Goal: Task Accomplishment & Management: Manage account settings

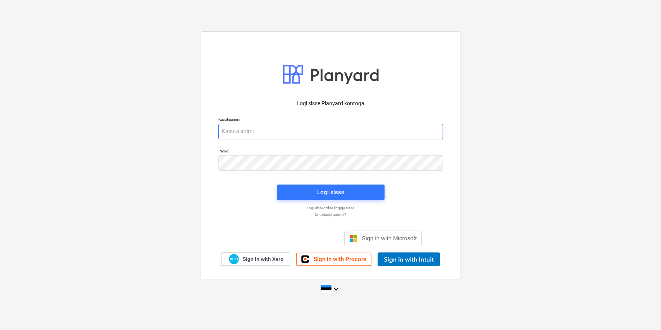
click at [298, 126] on input "email" at bounding box center [331, 131] width 225 height 15
click at [296, 132] on input "email" at bounding box center [331, 131] width 225 height 15
type input "m"
type input "[PERSON_NAME]"
click at [334, 215] on p "Unustasid parooli?" at bounding box center [331, 214] width 232 height 5
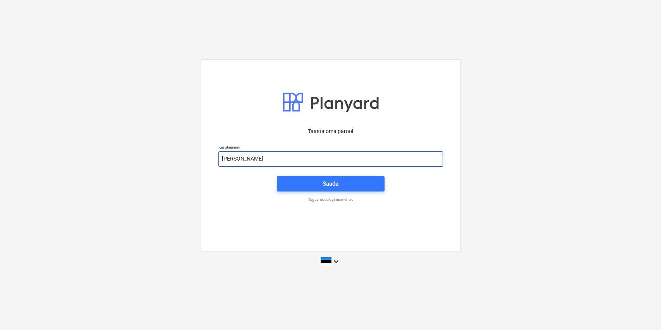
click at [263, 158] on input "[PERSON_NAME]" at bounding box center [331, 158] width 225 height 15
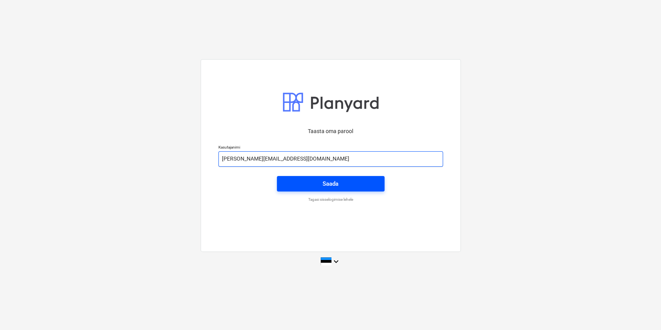
type input "[PERSON_NAME][EMAIL_ADDRESS][DOMAIN_NAME]"
click at [337, 187] on div "Saada" at bounding box center [331, 184] width 16 height 10
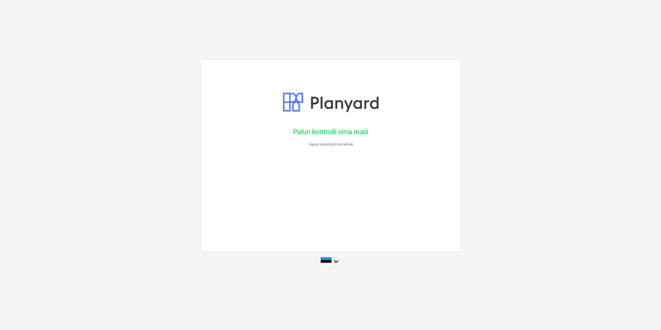
click at [323, 145] on p "Tagasi sisselogimise lehele" at bounding box center [331, 144] width 232 height 5
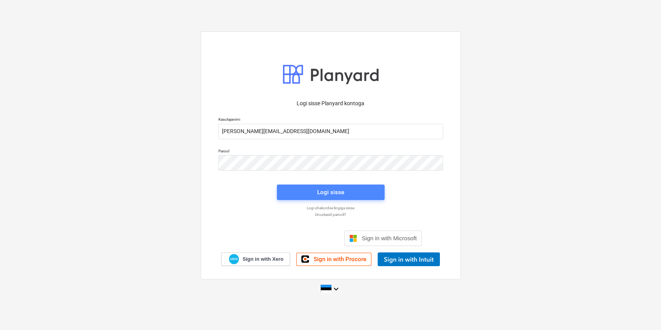
click at [332, 192] on div "Logi sisse" at bounding box center [330, 193] width 27 height 10
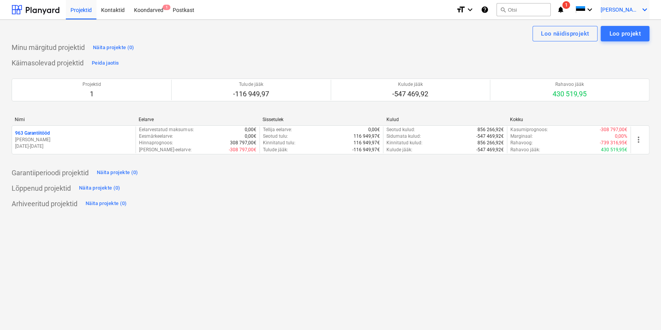
click at [642, 10] on icon "keyboard_arrow_down" at bounding box center [644, 9] width 9 height 9
click at [623, 29] on div "Sätted" at bounding box center [626, 30] width 46 height 12
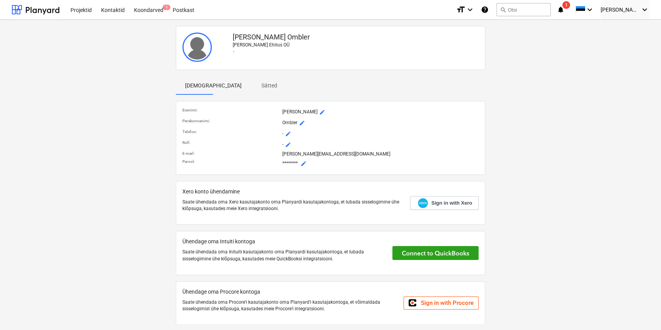
click at [306, 165] on span "mode_edit" at bounding box center [304, 164] width 6 height 6
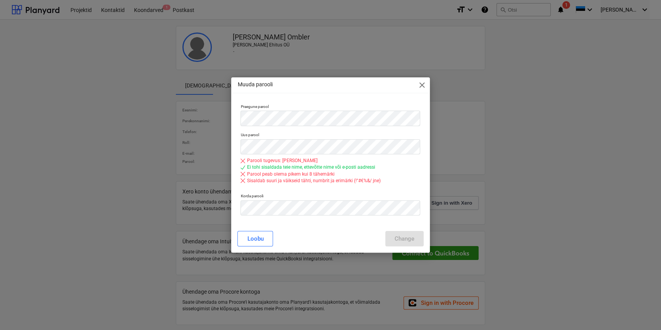
click at [298, 189] on div "Uus parool Parooli tugevus: [PERSON_NAME] tohi sisaldada teie nime, ettevõtte n…" at bounding box center [330, 159] width 186 height 61
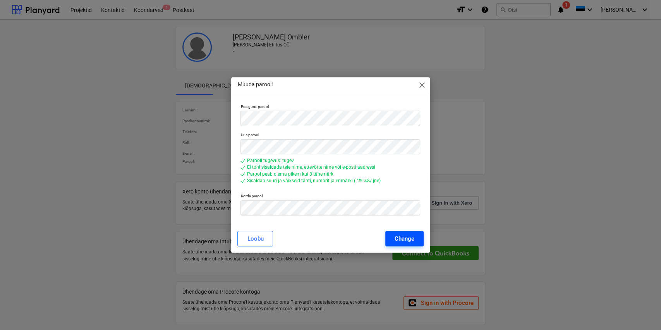
click at [409, 240] on div "Change" at bounding box center [405, 239] width 20 height 10
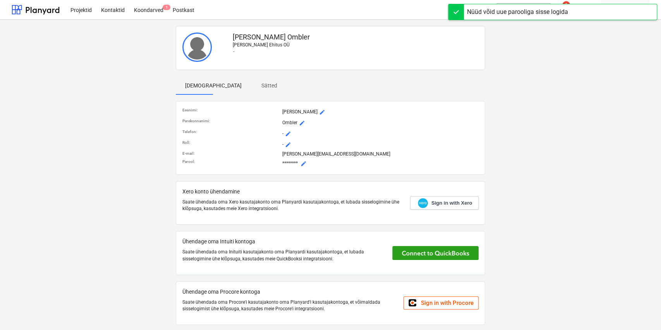
click at [509, 10] on div "Nüüd võid uue parooliga sisse logida" at bounding box center [517, 11] width 101 height 9
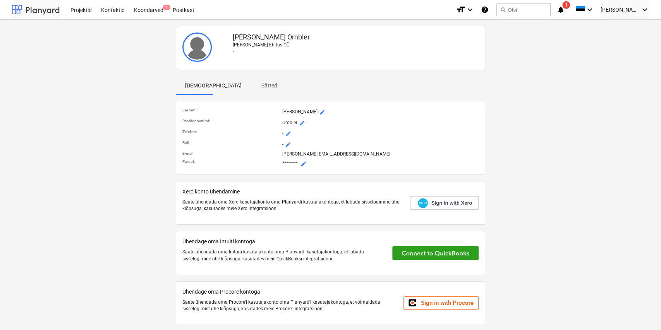
click at [39, 15] on div at bounding box center [36, 9] width 48 height 19
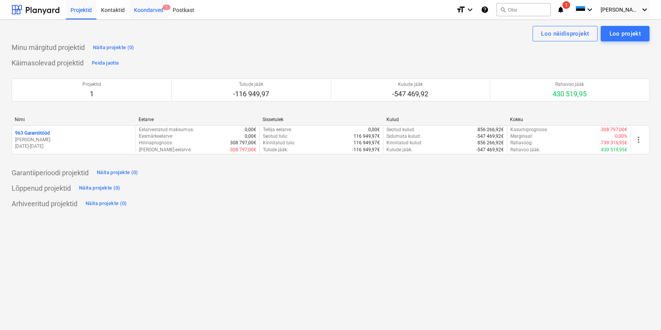
click at [153, 15] on div "Koondarved 1" at bounding box center [148, 10] width 39 height 20
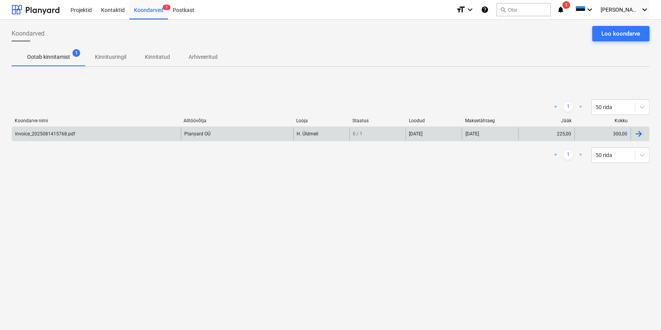
click at [114, 132] on div "invoice_2025081415768.pdf" at bounding box center [96, 134] width 169 height 12
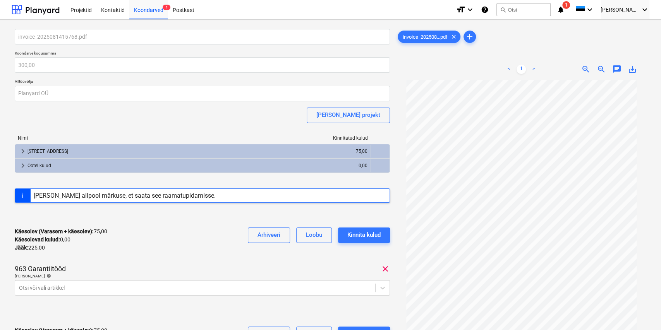
scroll to position [138, 0]
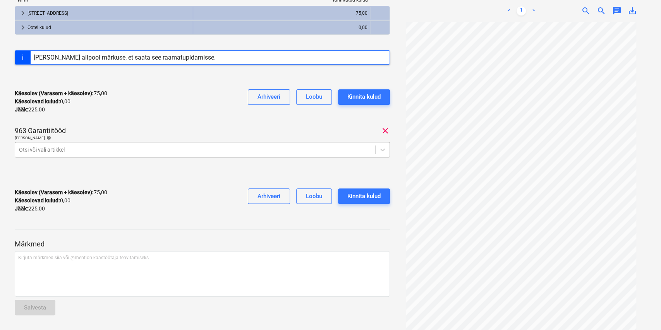
click at [146, 145] on div "Otsi või vali artikkel" at bounding box center [195, 150] width 360 height 11
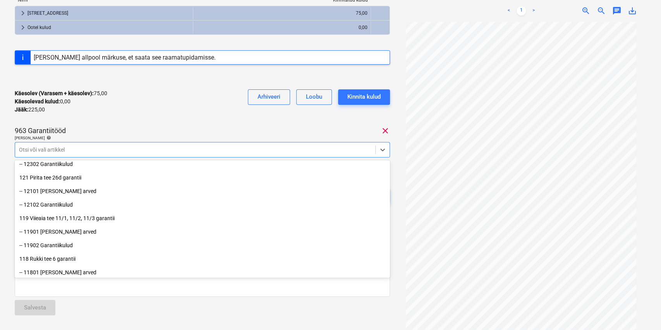
scroll to position [116, 0]
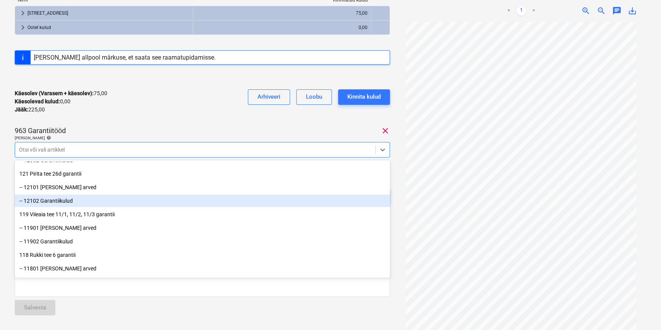
click at [113, 205] on div "-- 12102 Garantiikulud" at bounding box center [202, 201] width 375 height 12
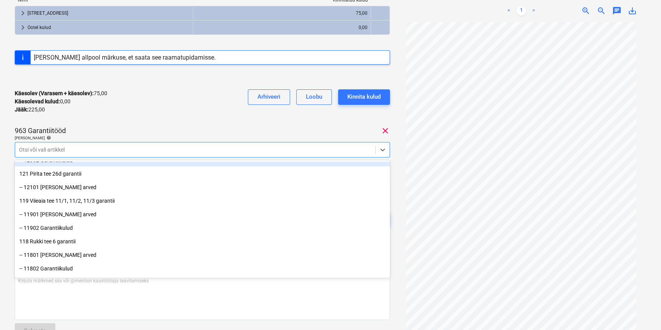
click at [155, 124] on div "invoice_2025081415768.pdf Koondarve kogusumma 300,00 Alltöövõtja Planyard OÜ [P…" at bounding box center [202, 67] width 375 height 352
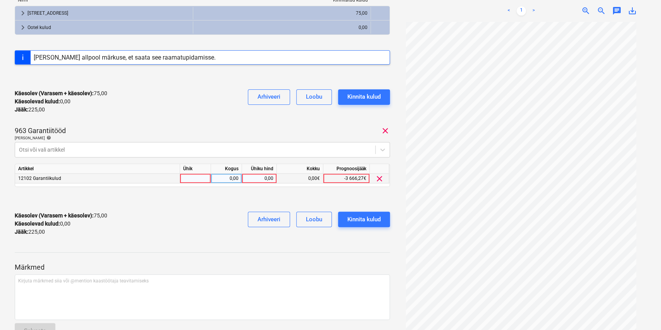
click at [254, 175] on div "0,00" at bounding box center [259, 179] width 28 height 10
type input "75"
click at [215, 127] on div "963 Garantiitööd clear" at bounding box center [202, 130] width 375 height 9
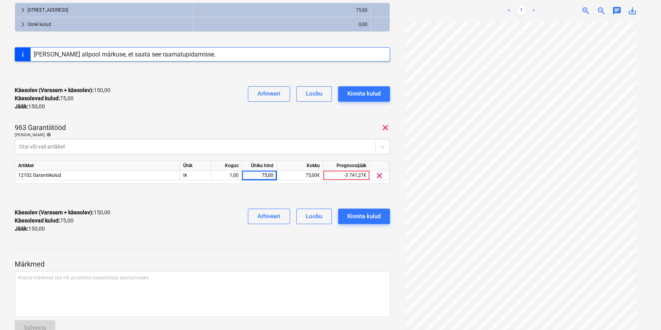
scroll to position [161, 0]
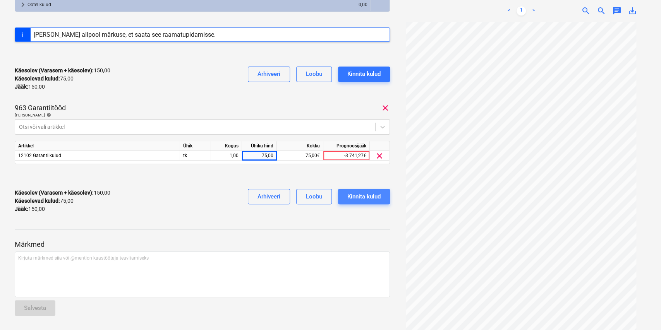
click at [355, 199] on div "Kinnita kulud" at bounding box center [364, 197] width 33 height 10
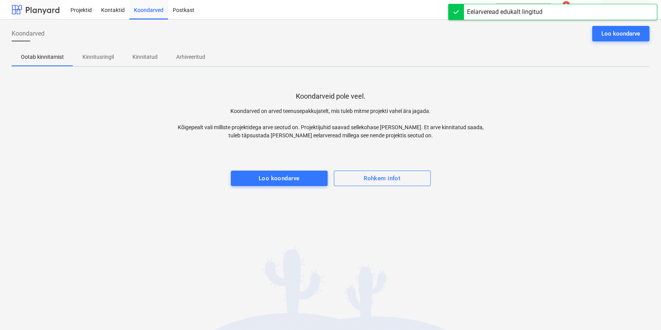
click at [24, 9] on div at bounding box center [36, 9] width 48 height 19
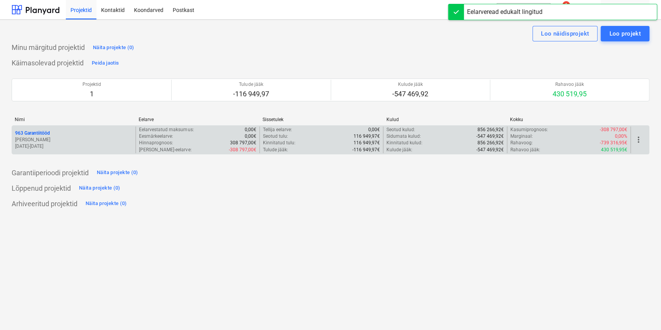
click at [88, 139] on p "[PERSON_NAME]" at bounding box center [73, 140] width 117 height 7
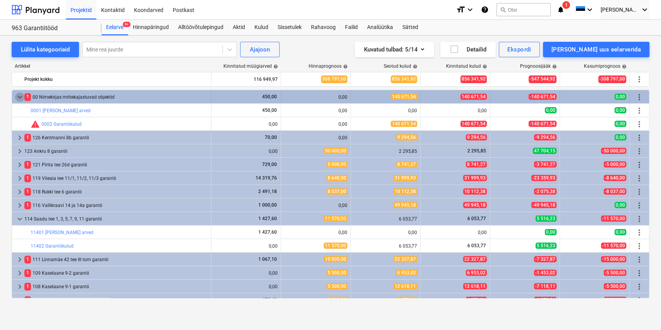
click at [17, 95] on span "keyboard_arrow_down" at bounding box center [19, 97] width 9 height 9
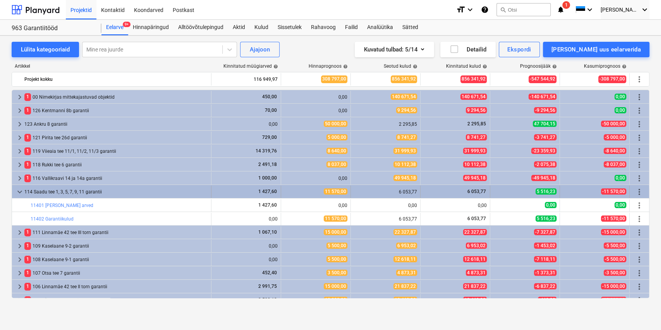
click at [21, 191] on span "keyboard_arrow_down" at bounding box center [19, 192] width 9 height 9
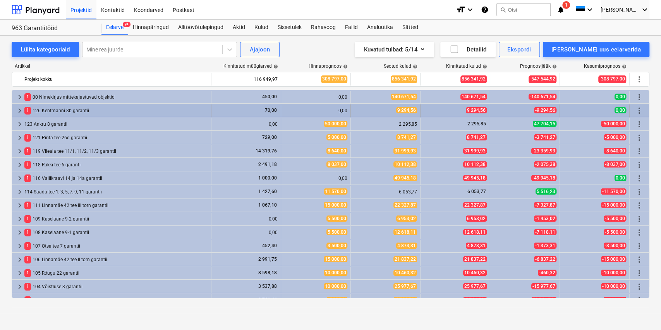
click at [18, 110] on span "keyboard_arrow_right" at bounding box center [19, 110] width 9 height 9
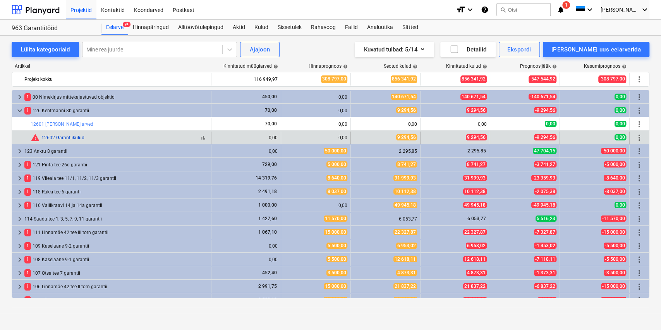
click at [52, 136] on link "12602 Garantiikulud" at bounding box center [62, 137] width 43 height 5
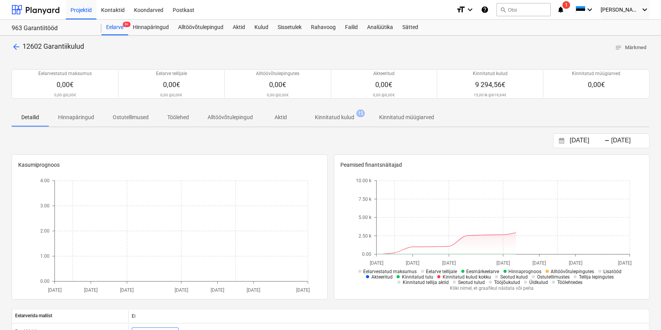
click at [316, 111] on span "Kinnitatud kulud 15" at bounding box center [334, 117] width 71 height 14
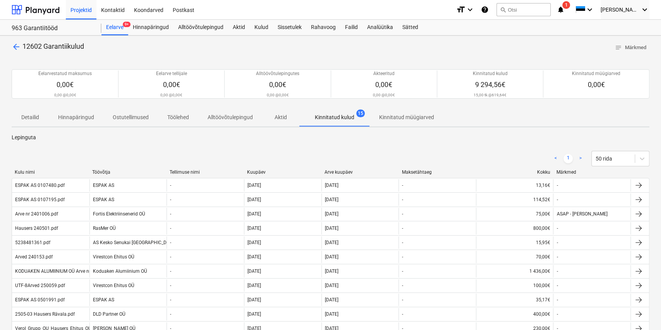
click at [276, 173] on div "Kuupäev" at bounding box center [282, 172] width 71 height 5
click at [291, 172] on div "Kuupäev" at bounding box center [282, 172] width 71 height 5
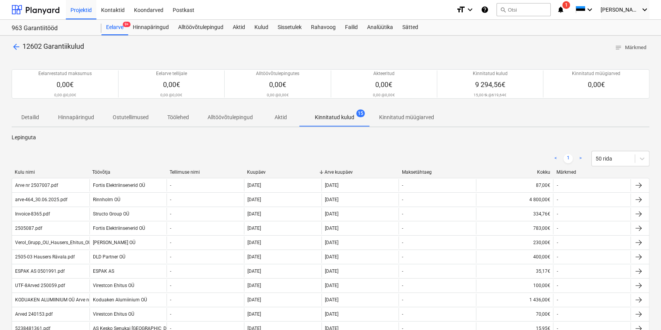
click at [540, 169] on div "< 1 > 50 rida" at bounding box center [331, 159] width 638 height 22
click at [542, 172] on div "Kokku" at bounding box center [514, 172] width 71 height 5
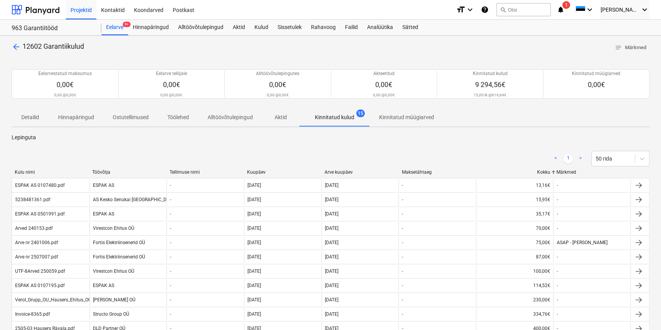
click at [544, 174] on div "Kokku" at bounding box center [514, 172] width 71 height 5
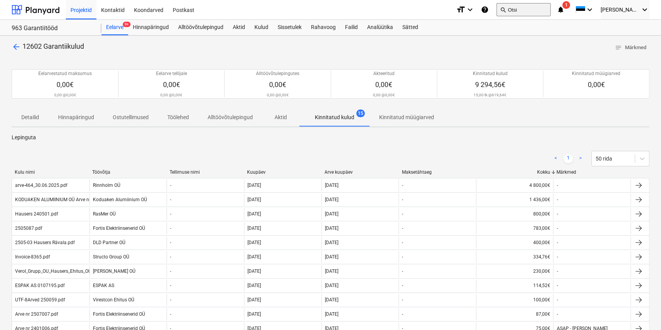
click at [527, 11] on button "search Otsi" at bounding box center [524, 9] width 54 height 13
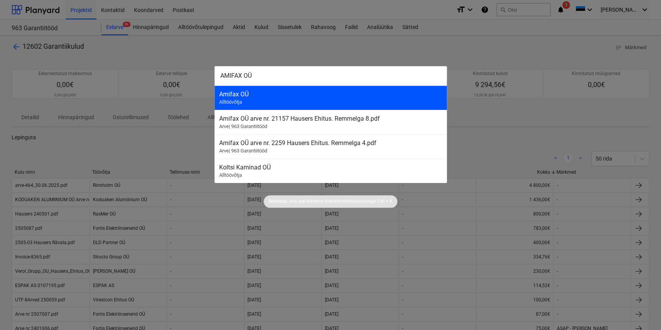
type input "AMIFAX OÜ"
click at [314, 93] on div "Amifax OÜ" at bounding box center [330, 94] width 223 height 7
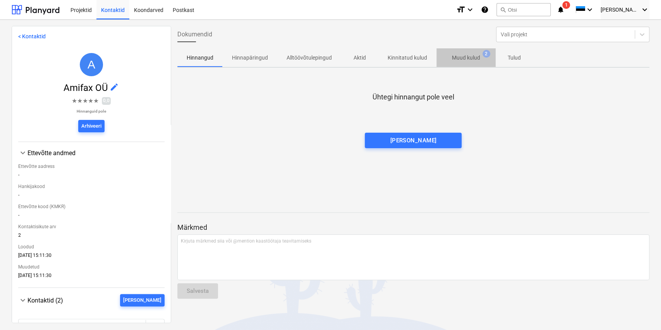
click at [453, 59] on p "Muud kulud" at bounding box center [466, 58] width 28 height 8
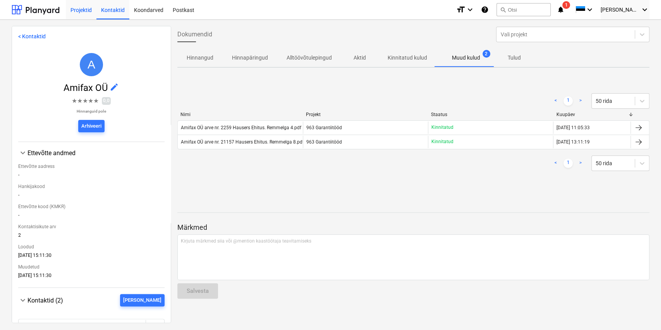
click at [108, 15] on div "Kontaktid" at bounding box center [112, 10] width 33 height 20
click at [78, 15] on div "Projektid" at bounding box center [81, 10] width 31 height 20
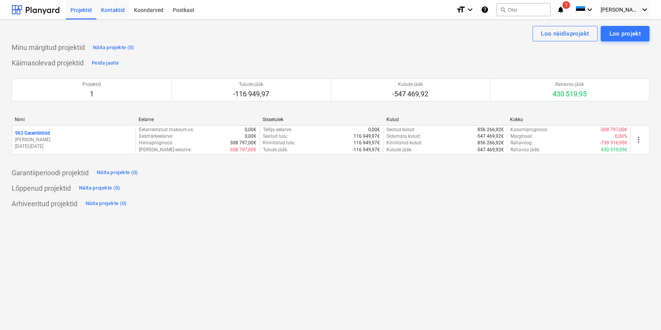
click at [114, 15] on div "Kontaktid" at bounding box center [112, 10] width 33 height 20
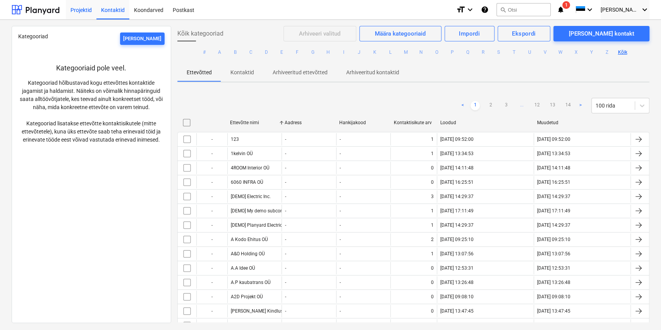
click at [82, 12] on div "Projektid" at bounding box center [81, 10] width 31 height 20
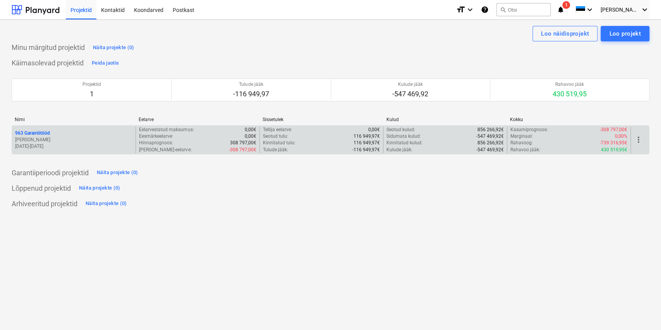
click at [102, 127] on div "963 Garantiitööd [PERSON_NAME] [DATE] - [DATE]" at bounding box center [74, 140] width 124 height 27
click at [105, 137] on p "[PERSON_NAME]" at bounding box center [73, 140] width 117 height 7
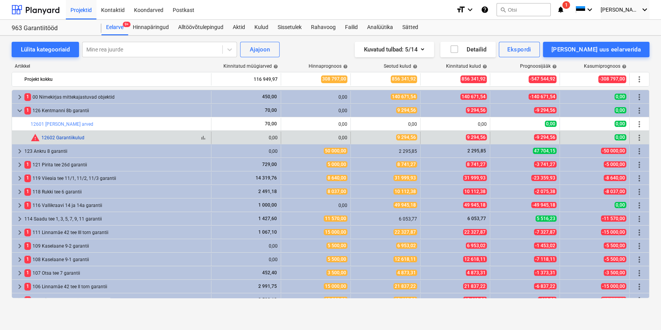
click at [65, 138] on link "12602 Garantiikulud" at bounding box center [62, 137] width 43 height 5
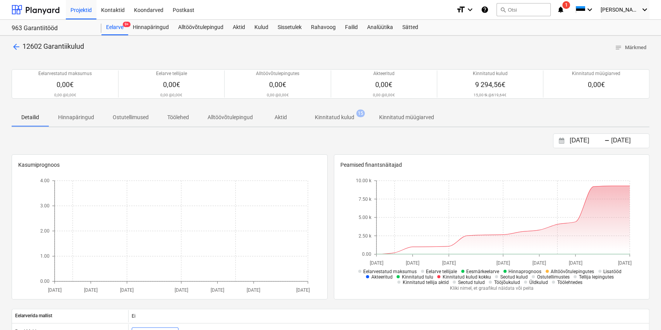
click at [347, 122] on span "Kinnitatud kulud 15" at bounding box center [334, 117] width 71 height 14
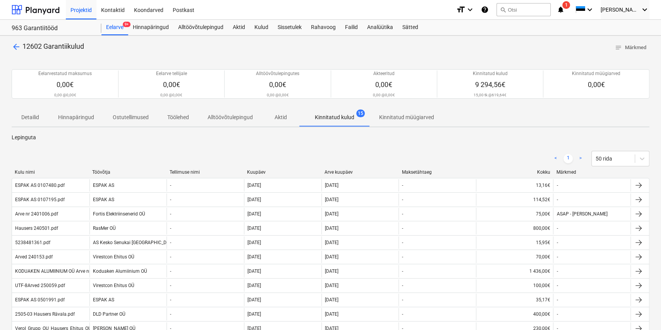
click at [282, 172] on div "Kuupäev" at bounding box center [282, 172] width 71 height 5
click at [270, 172] on div "Kuupäev" at bounding box center [282, 172] width 71 height 5
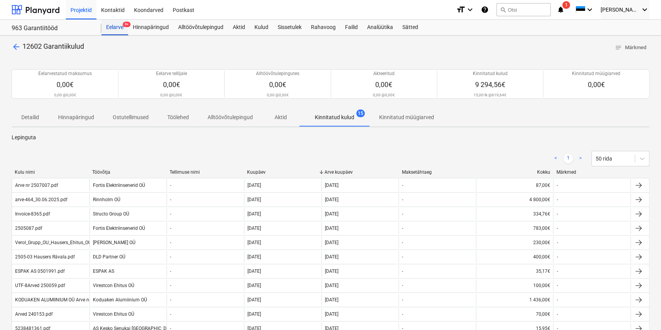
click at [122, 23] on div "Eelarve 9+" at bounding box center [115, 27] width 27 height 15
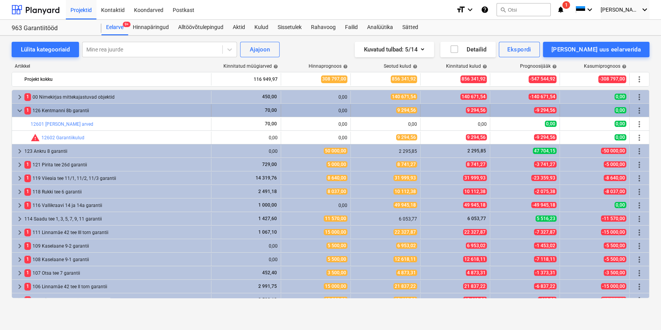
click at [19, 111] on span "keyboard_arrow_down" at bounding box center [19, 110] width 9 height 9
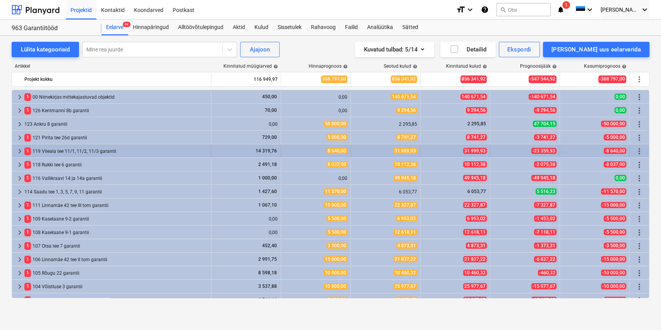
click at [19, 152] on span "keyboard_arrow_right" at bounding box center [19, 151] width 9 height 9
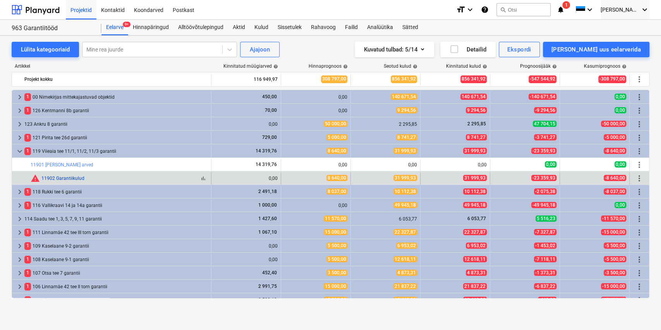
click at [59, 179] on link "11902 Garantiikulud" at bounding box center [62, 178] width 43 height 5
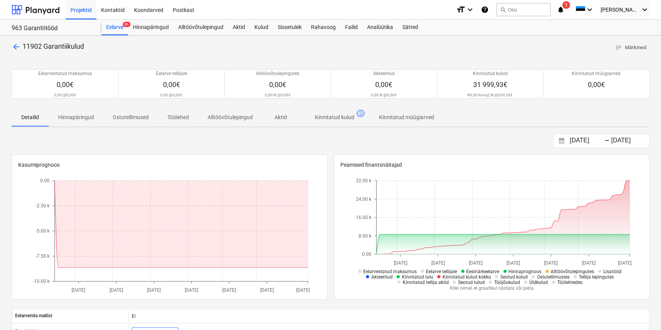
click at [334, 114] on p "Kinnitatud kulud" at bounding box center [335, 118] width 40 height 8
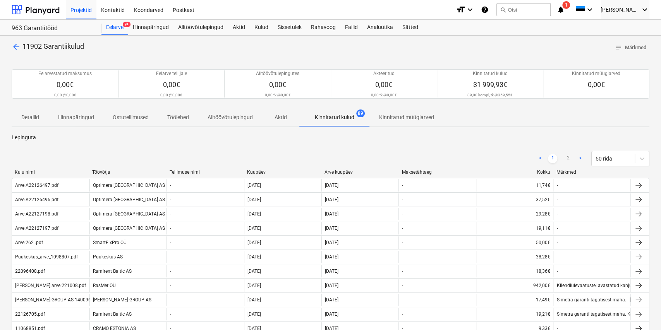
click at [345, 172] on div "Arve kuupäev" at bounding box center [360, 172] width 71 height 5
click at [349, 171] on div "Arve kuupäev" at bounding box center [360, 172] width 71 height 5
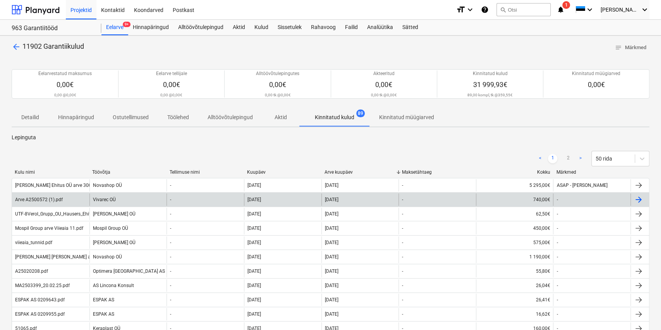
click at [182, 199] on div "-" at bounding box center [205, 200] width 77 height 12
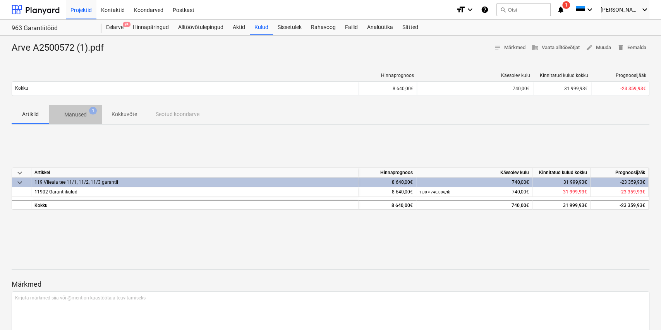
click at [81, 115] on p "Manused" at bounding box center [75, 115] width 22 height 8
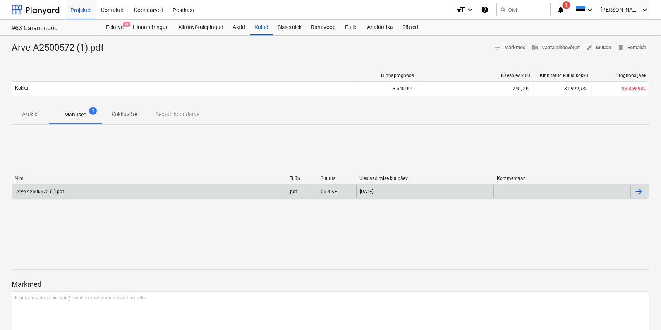
click at [134, 192] on div "Arve A2500572 (1).pdf" at bounding box center [149, 192] width 275 height 12
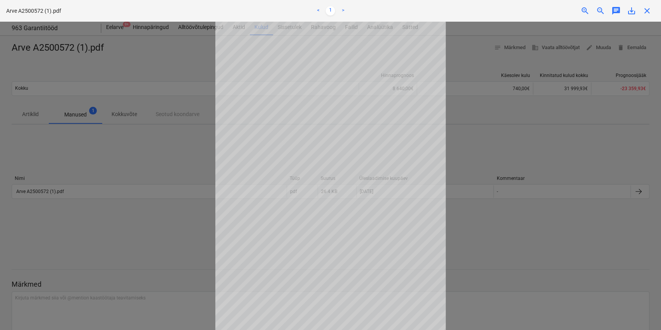
click at [644, 10] on span "close" at bounding box center [647, 10] width 9 height 9
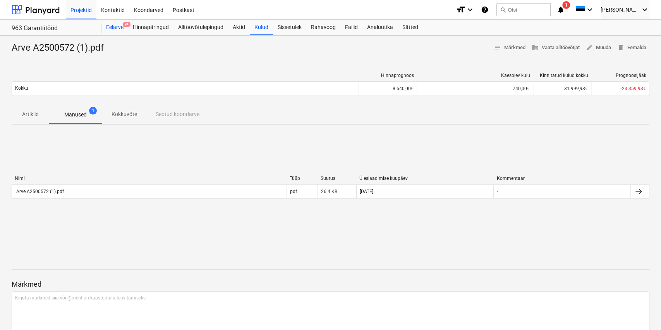
click at [128, 29] on div "Eelarve 9+" at bounding box center [115, 27] width 27 height 15
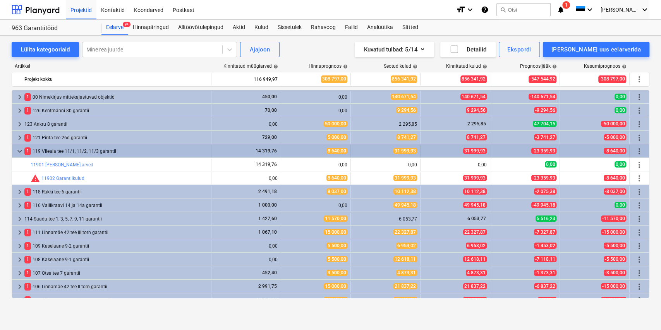
click at [16, 150] on span "keyboard_arrow_down" at bounding box center [19, 151] width 9 height 9
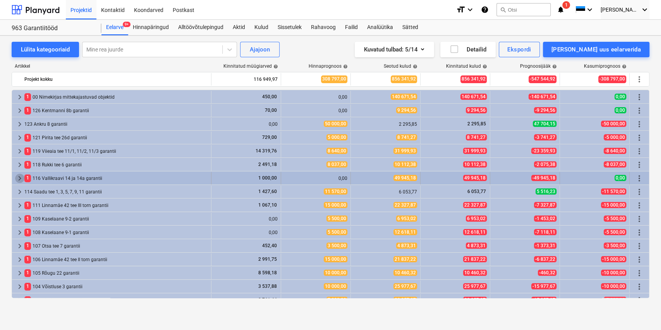
click at [19, 179] on span "keyboard_arrow_right" at bounding box center [19, 178] width 9 height 9
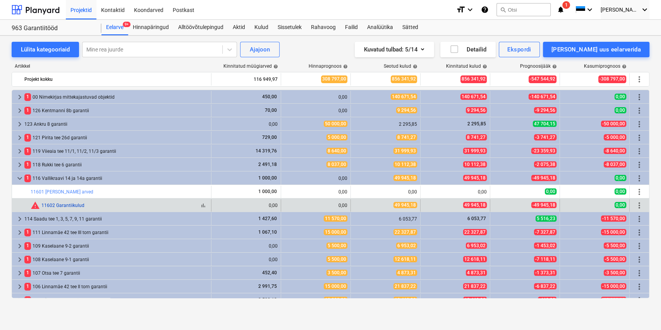
click at [57, 203] on link "11602 Garantiikulud" at bounding box center [62, 205] width 43 height 5
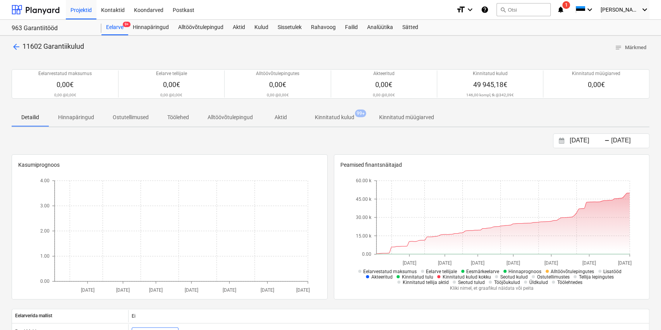
click at [329, 117] on p "Kinnitatud kulud" at bounding box center [335, 118] width 40 height 8
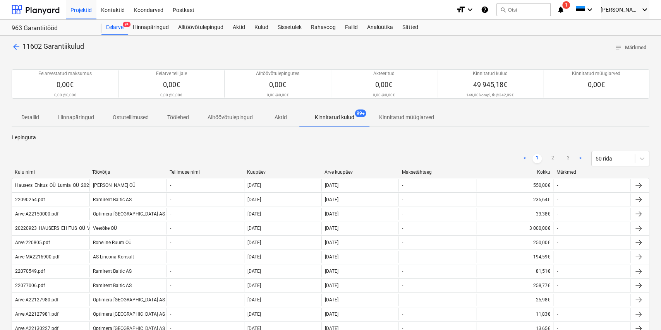
click at [342, 170] on div "Arve kuupäev" at bounding box center [360, 172] width 71 height 5
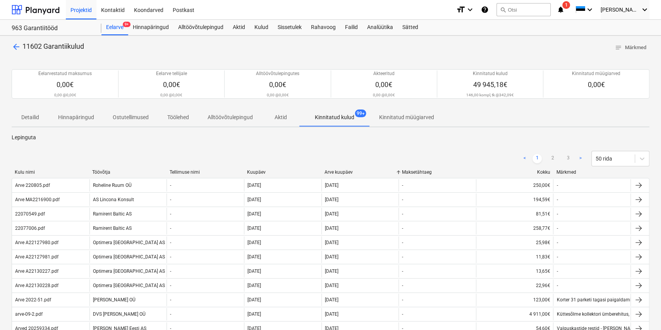
click at [347, 172] on div "Arve kuupäev" at bounding box center [360, 172] width 71 height 5
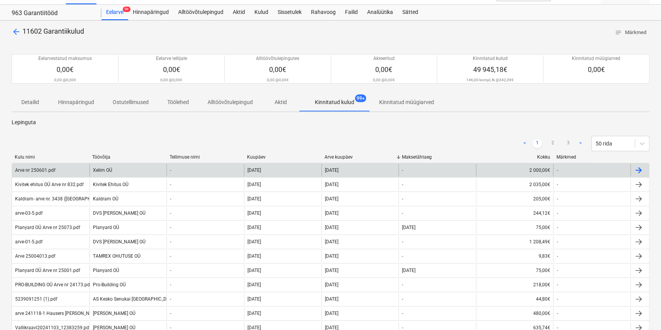
scroll to position [40, 0]
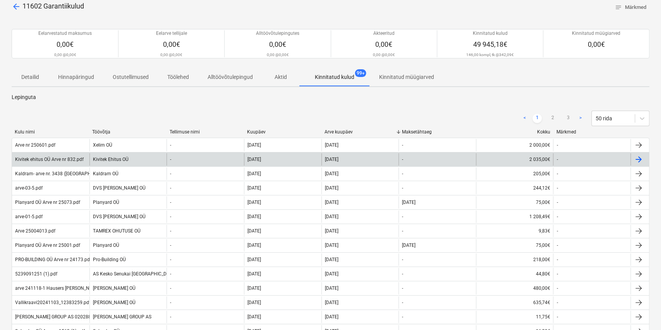
click at [224, 161] on div "-" at bounding box center [205, 159] width 77 height 12
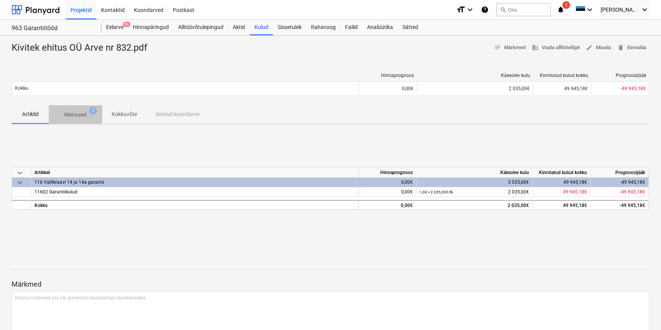
click at [83, 114] on p "Manused" at bounding box center [75, 115] width 22 height 8
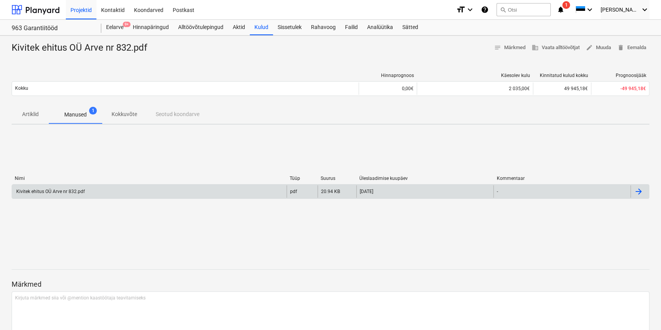
click at [104, 193] on div "Kivitek ehitus OÜ Arve nr 832.pdf" at bounding box center [149, 192] width 275 height 12
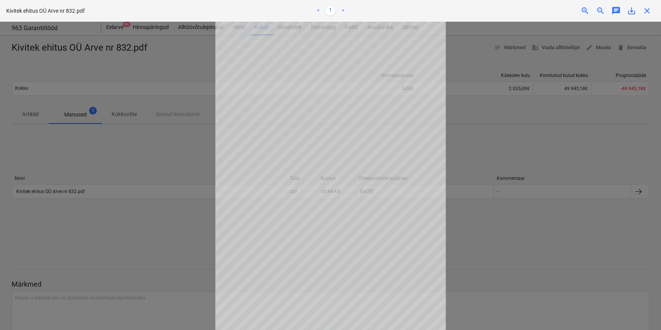
click at [647, 15] on span "close" at bounding box center [647, 10] width 9 height 9
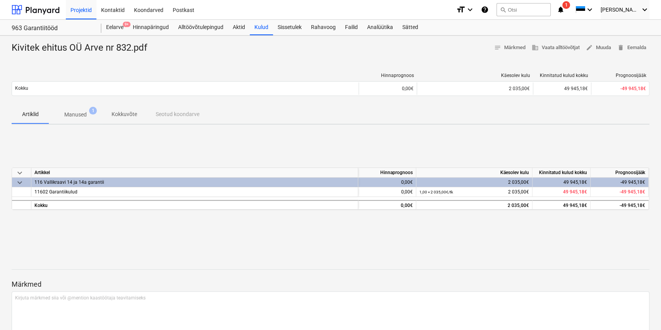
click at [85, 115] on p "Manused" at bounding box center [75, 115] width 22 height 8
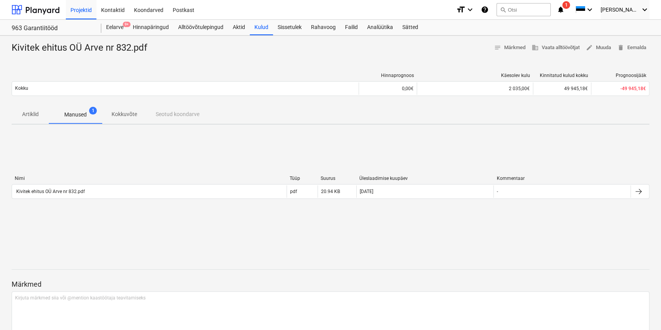
click at [40, 114] on span "Artiklid" at bounding box center [30, 114] width 37 height 13
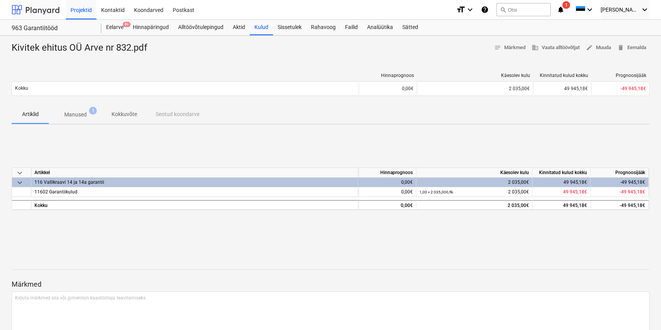
scroll to position [40, 0]
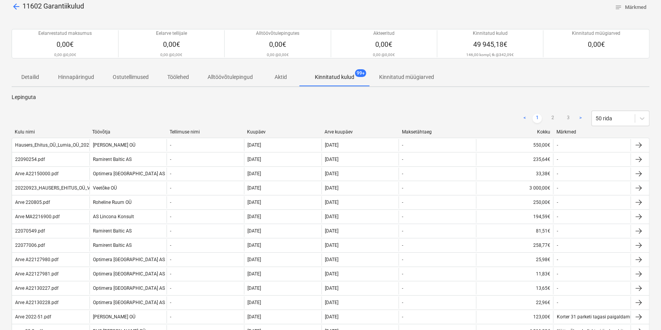
drag, startPoint x: 368, startPoint y: 127, endPoint x: 355, endPoint y: 130, distance: 13.1
click at [368, 127] on div "< 1 2 3 > 50 rida" at bounding box center [331, 119] width 638 height 22
click at [353, 130] on div "Arve kuupäev" at bounding box center [360, 131] width 71 height 5
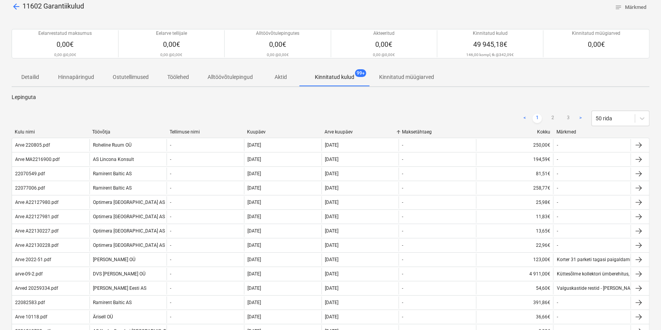
click at [349, 132] on div "Arve kuupäev" at bounding box center [360, 131] width 71 height 5
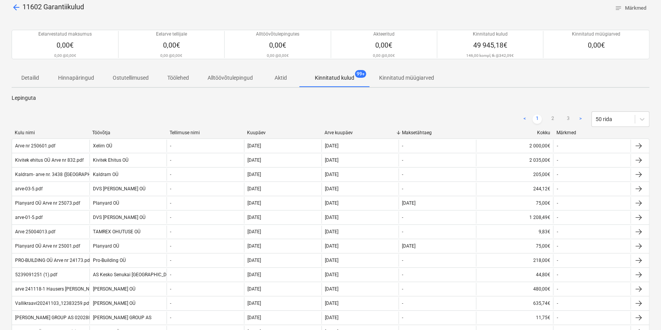
scroll to position [0, 0]
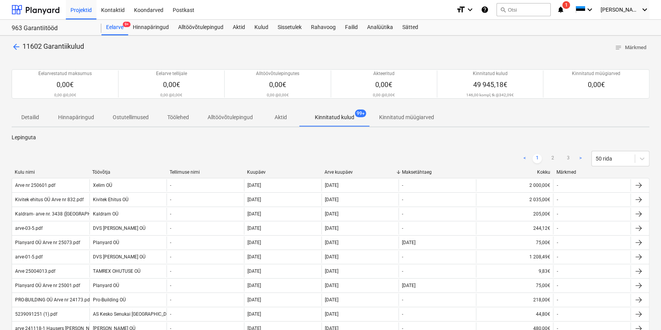
click at [21, 54] on div at bounding box center [331, 57] width 638 height 6
click at [16, 49] on span "arrow_back" at bounding box center [16, 46] width 9 height 9
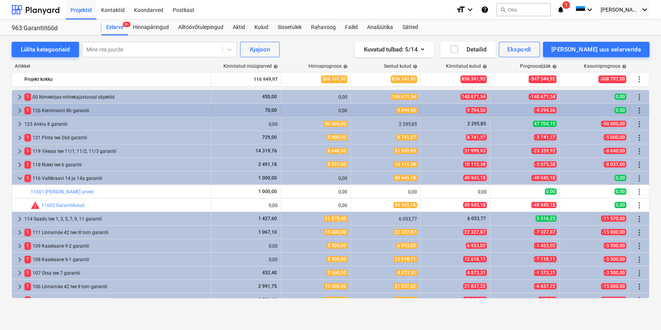
click at [18, 111] on span "keyboard_arrow_right" at bounding box center [19, 110] width 9 height 9
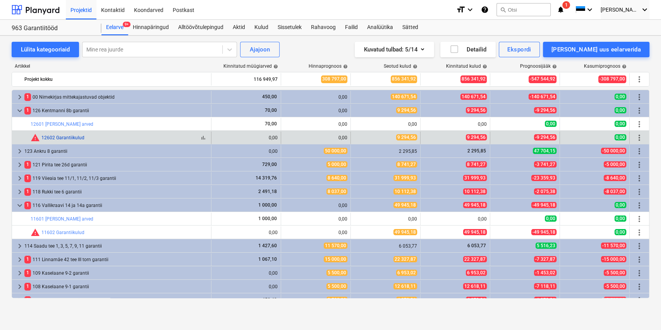
click at [52, 137] on link "12602 Garantiikulud" at bounding box center [62, 137] width 43 height 5
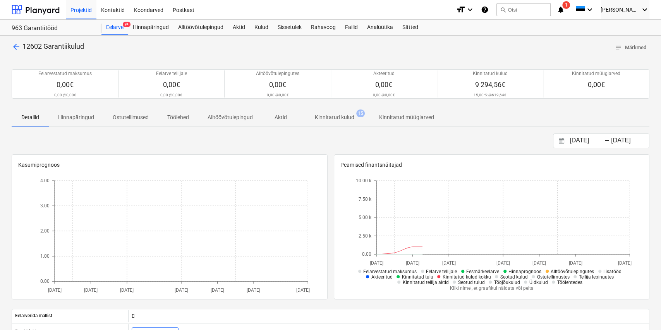
click at [333, 117] on p "Kinnitatud kulud" at bounding box center [335, 118] width 40 height 8
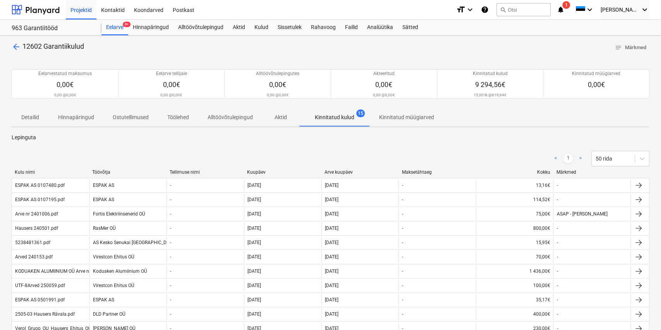
click at [346, 173] on div "Arve kuupäev" at bounding box center [360, 172] width 71 height 5
click at [352, 171] on div "Arve kuupäev" at bounding box center [360, 172] width 71 height 5
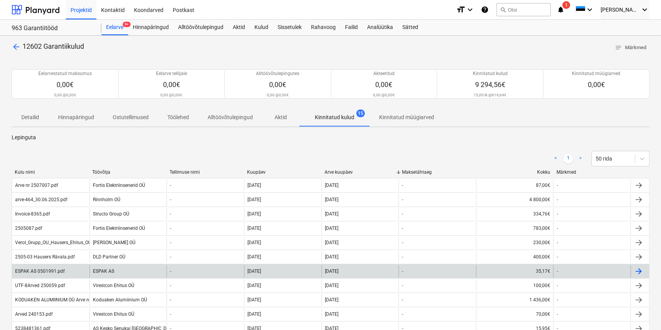
click at [312, 272] on div "[DATE]" at bounding box center [282, 271] width 77 height 12
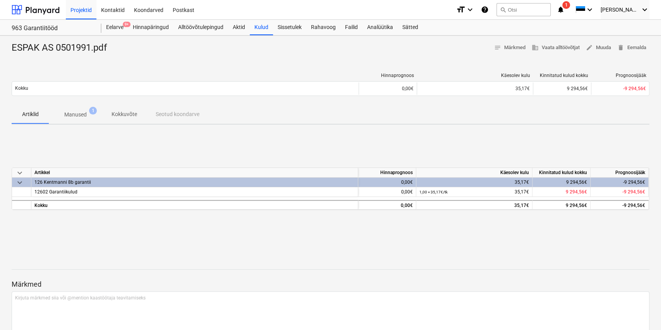
click at [81, 120] on span "Manused 1" at bounding box center [75, 115] width 53 height 14
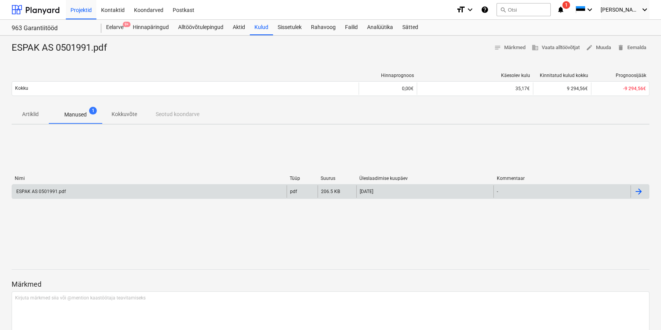
click at [84, 190] on div "ESPAK AS 0501991.pdf" at bounding box center [149, 192] width 275 height 12
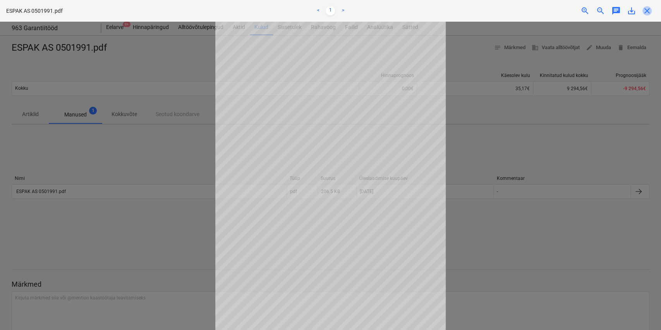
click at [648, 12] on span "close" at bounding box center [647, 10] width 9 height 9
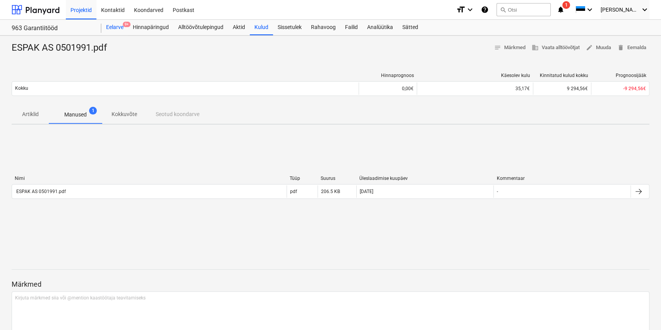
click at [114, 31] on div "Eelarve 9+" at bounding box center [115, 27] width 27 height 15
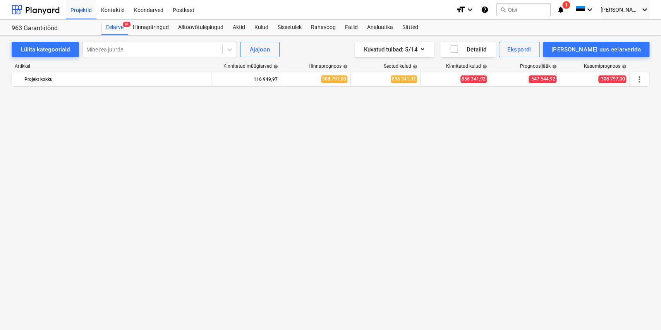
scroll to position [334, 0]
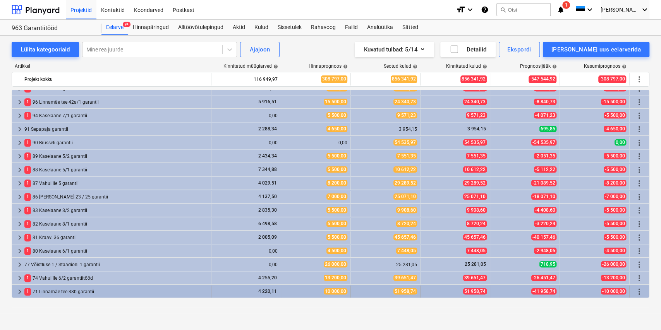
click at [16, 291] on span "keyboard_arrow_right" at bounding box center [19, 291] width 9 height 9
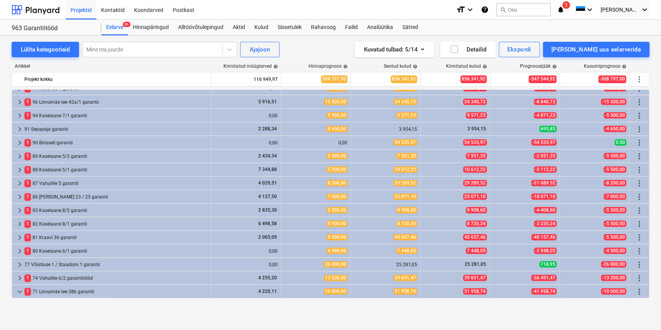
scroll to position [361, 0]
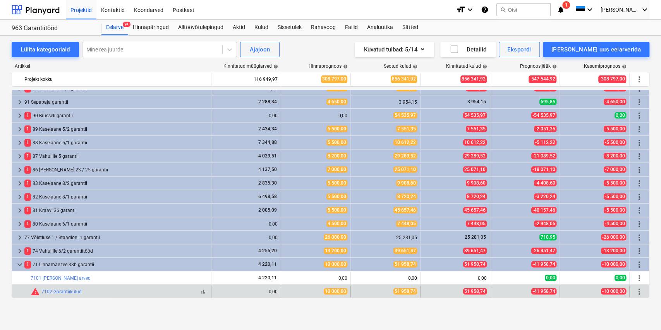
click at [67, 296] on div "warning 7102 Garantiikulud" at bounding box center [56, 291] width 51 height 9
click at [68, 293] on link "7102 Garantiikulud" at bounding box center [61, 291] width 40 height 5
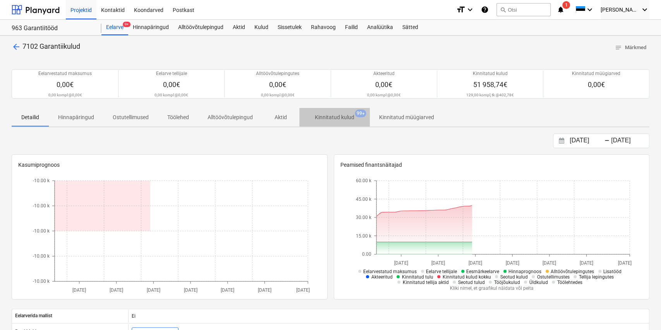
click at [344, 117] on p "Kinnitatud kulud" at bounding box center [335, 118] width 40 height 8
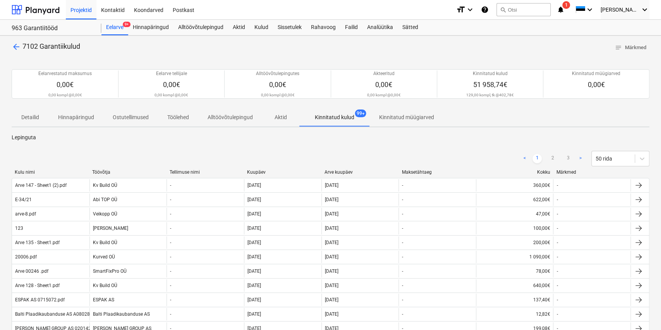
click at [346, 172] on div "Arve kuupäev" at bounding box center [360, 172] width 71 height 5
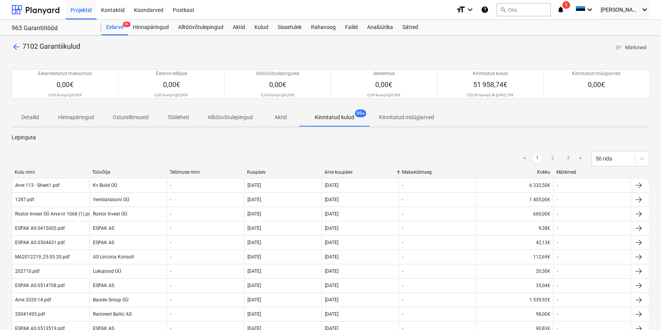
click at [352, 169] on div "< 1 2 3 > 50 rida" at bounding box center [331, 159] width 638 height 22
click at [351, 170] on div "Arve kuupäev" at bounding box center [360, 172] width 71 height 5
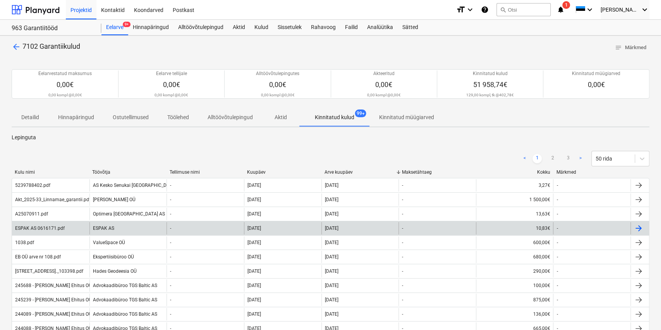
click at [417, 230] on div "-" at bounding box center [437, 228] width 77 height 12
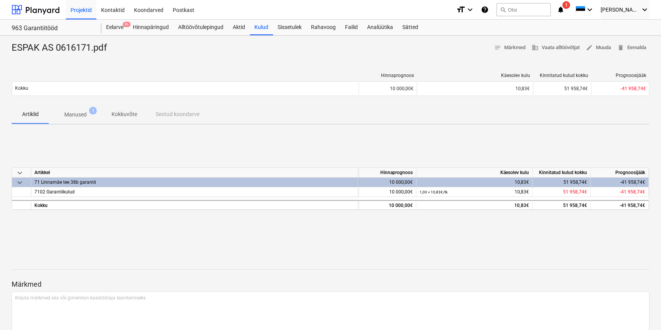
click at [85, 114] on p "Manused" at bounding box center [75, 115] width 22 height 8
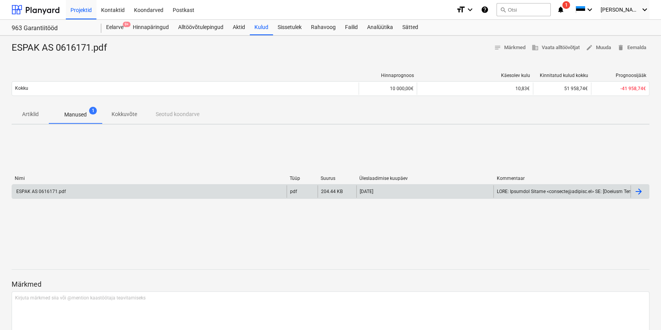
click at [119, 191] on div "ESPAK AS 0616171.pdf" at bounding box center [149, 192] width 275 height 12
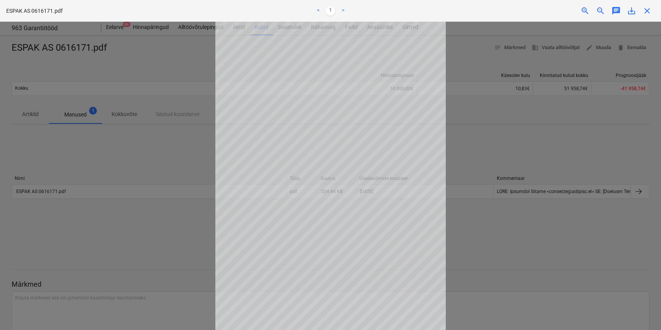
click at [645, 13] on span "close" at bounding box center [647, 10] width 9 height 9
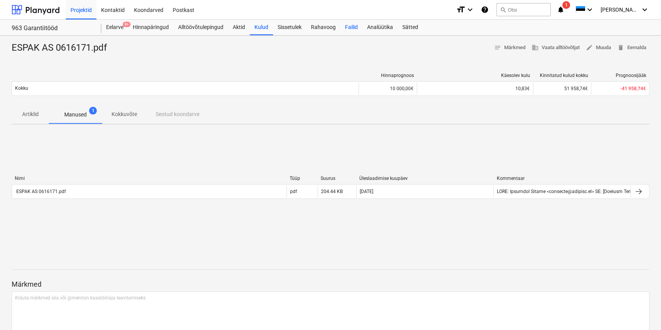
click at [351, 26] on div "Failid" at bounding box center [352, 27] width 22 height 15
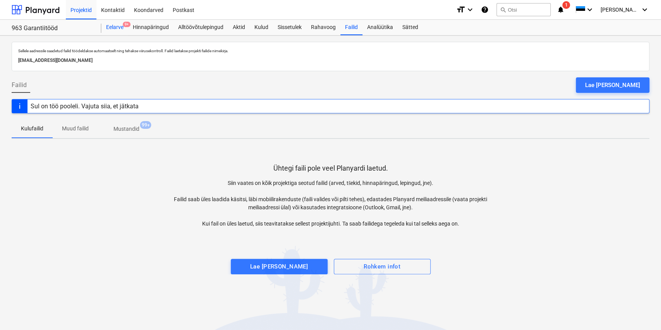
click at [120, 29] on div "Eelarve 9+" at bounding box center [115, 27] width 27 height 15
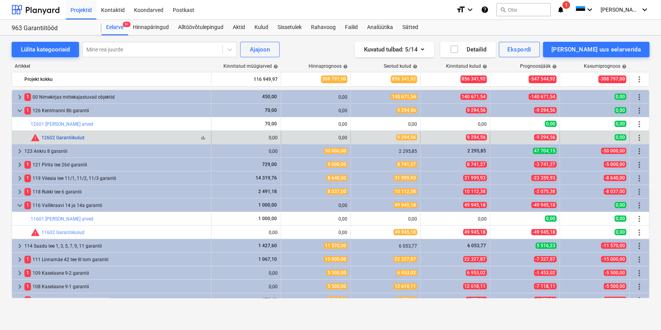
click at [61, 135] on link "12602 Garantiikulud" at bounding box center [62, 137] width 43 height 5
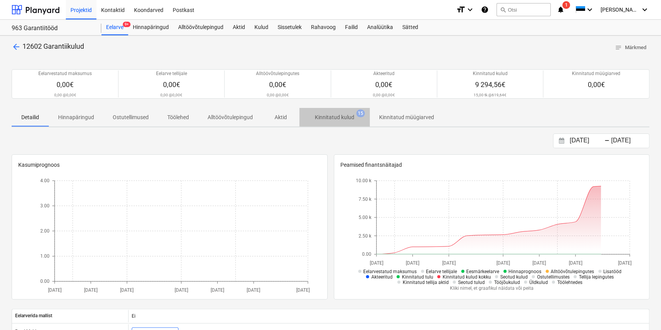
click at [354, 118] on span "Kinnitatud kulud 15" at bounding box center [335, 118] width 52 height 8
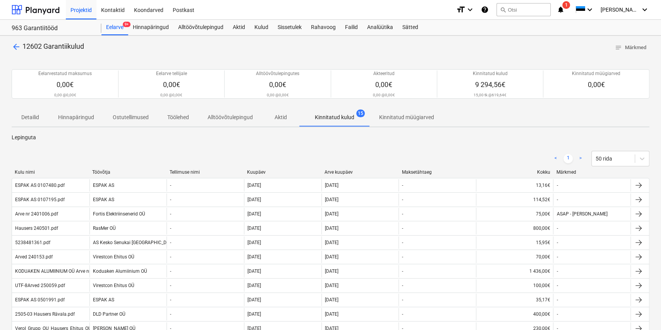
click at [344, 171] on div "Arve kuupäev" at bounding box center [360, 172] width 71 height 5
click at [350, 170] on div "Arve kuupäev" at bounding box center [360, 172] width 71 height 5
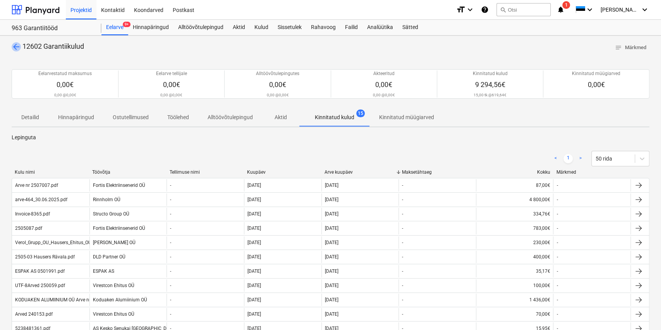
click at [17, 48] on span "arrow_back" at bounding box center [16, 46] width 9 height 9
